Goal: Find specific fact: Find specific fact

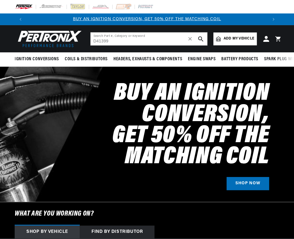
type input "D41399"
click at [203, 40] on icon "search button" at bounding box center [200, 38] width 5 height 5
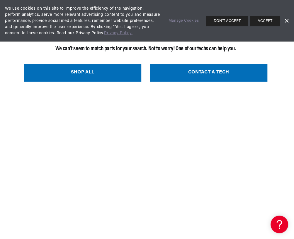
scroll to position [0, 241]
